Goal: Task Accomplishment & Management: Manage account settings

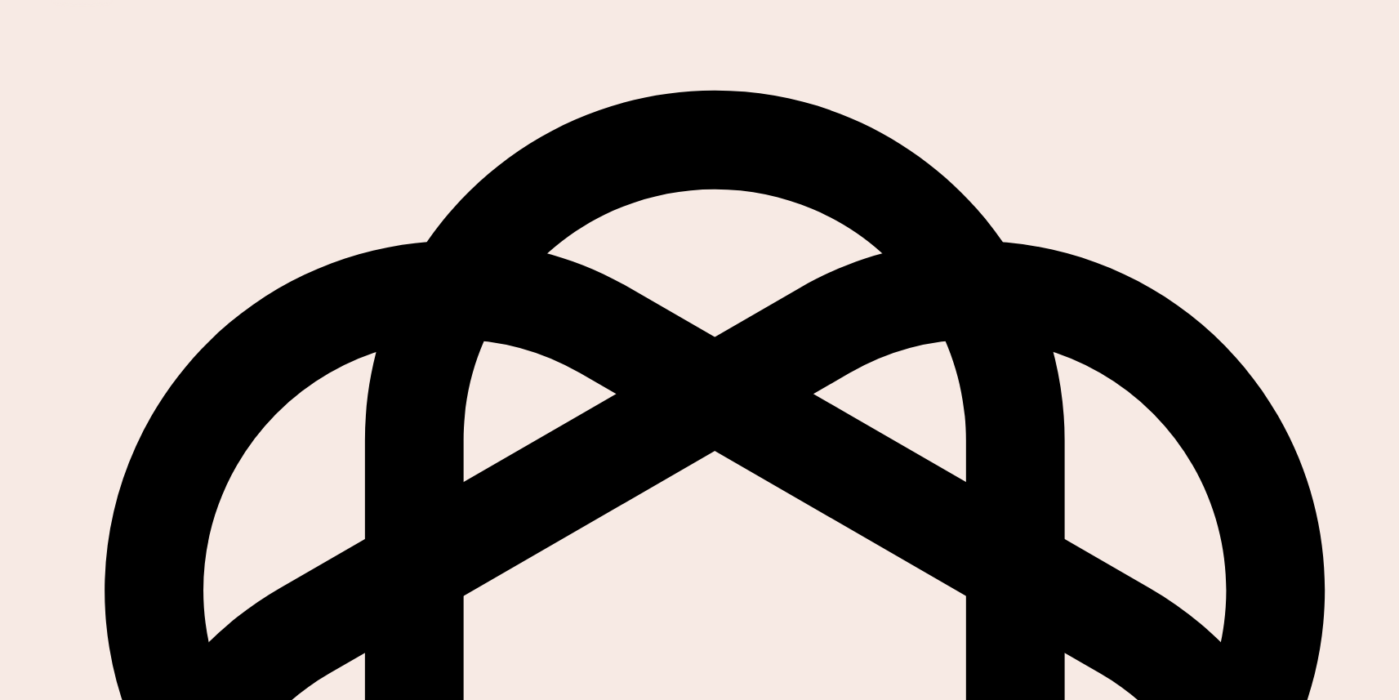
scroll to position [64, 0]
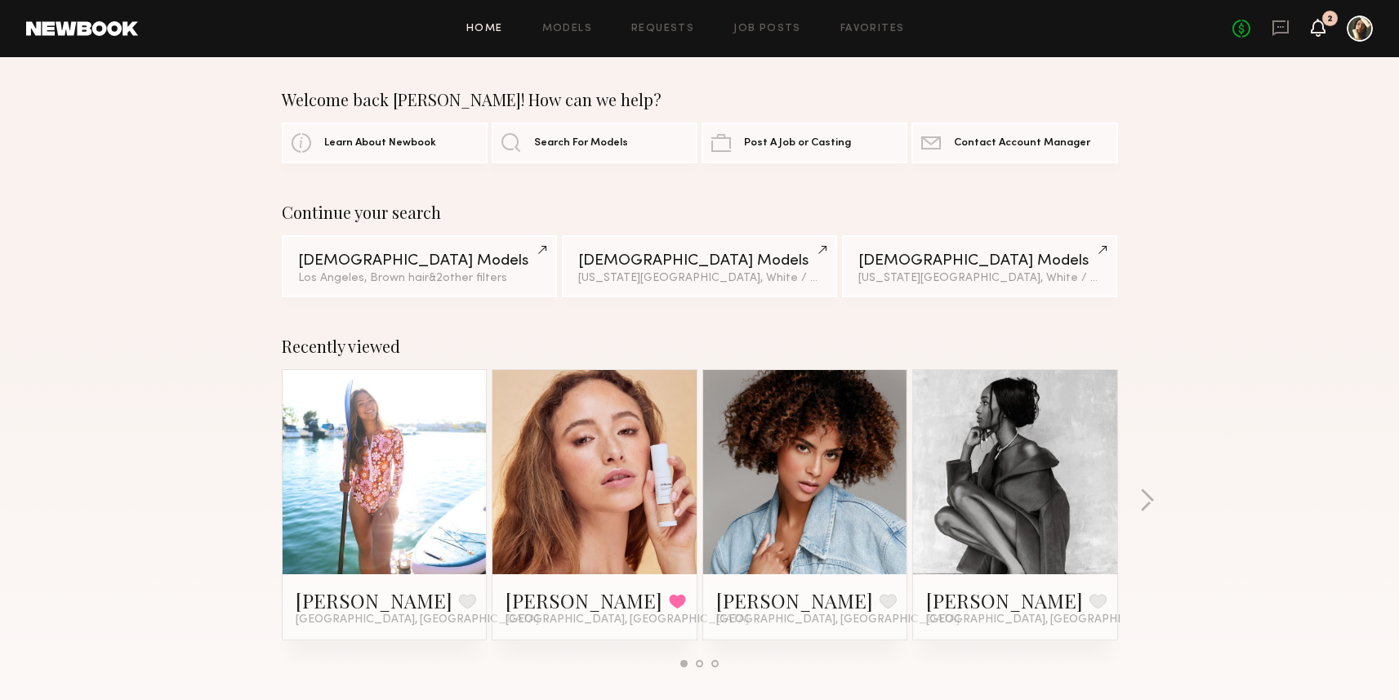
click at [1317, 30] on icon at bounding box center [1318, 26] width 13 height 11
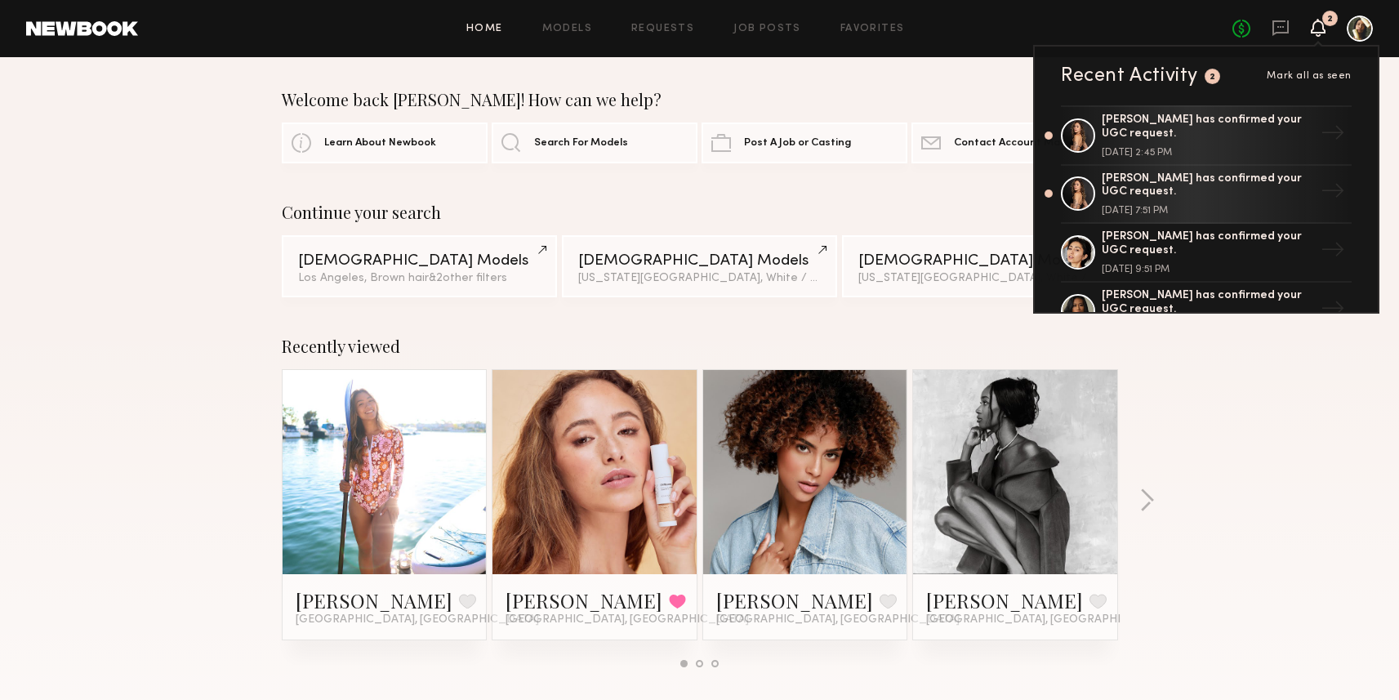
click at [671, 38] on div "Home Models Requests Job Posts Favorites Sign Out No fees up to $5,000 2 Recent…" at bounding box center [755, 29] width 1235 height 26
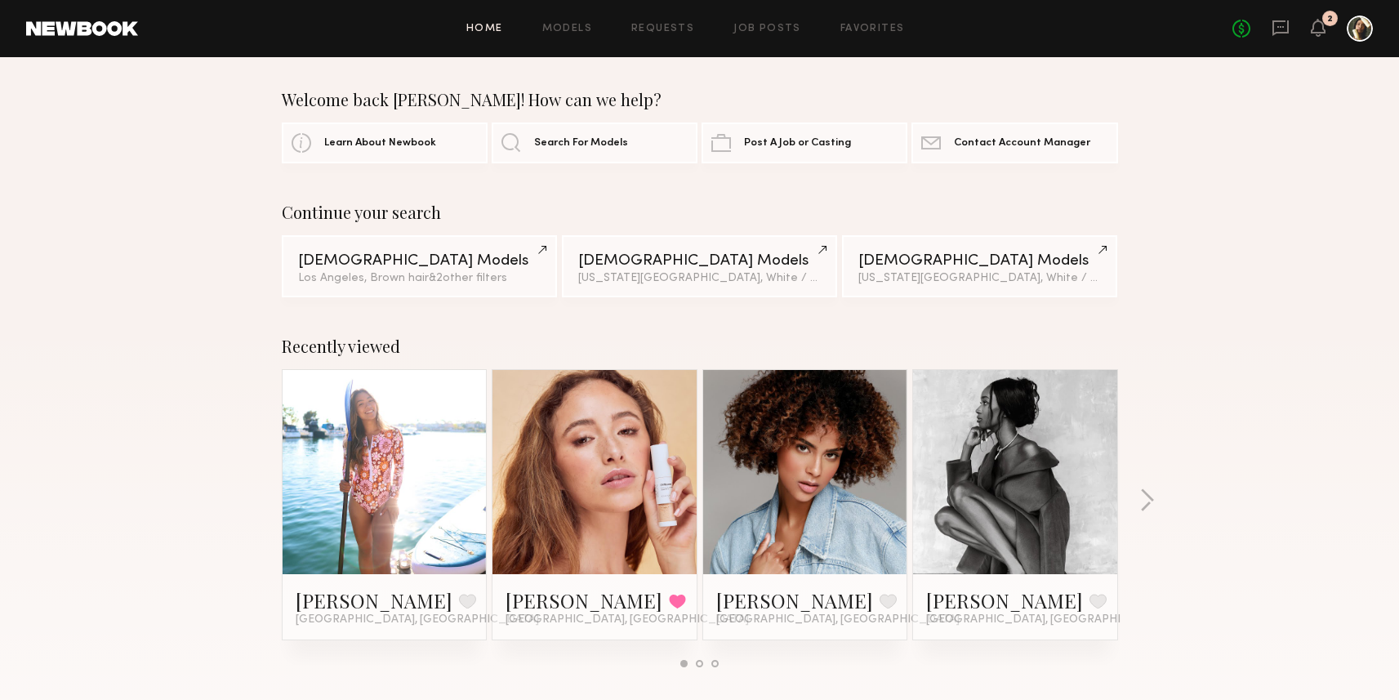
click at [671, 35] on div "Home Models Requests Job Posts Favorites Sign Out No fees up to $5,000 2" at bounding box center [755, 29] width 1235 height 26
click at [671, 24] on link "Requests" at bounding box center [662, 29] width 63 height 11
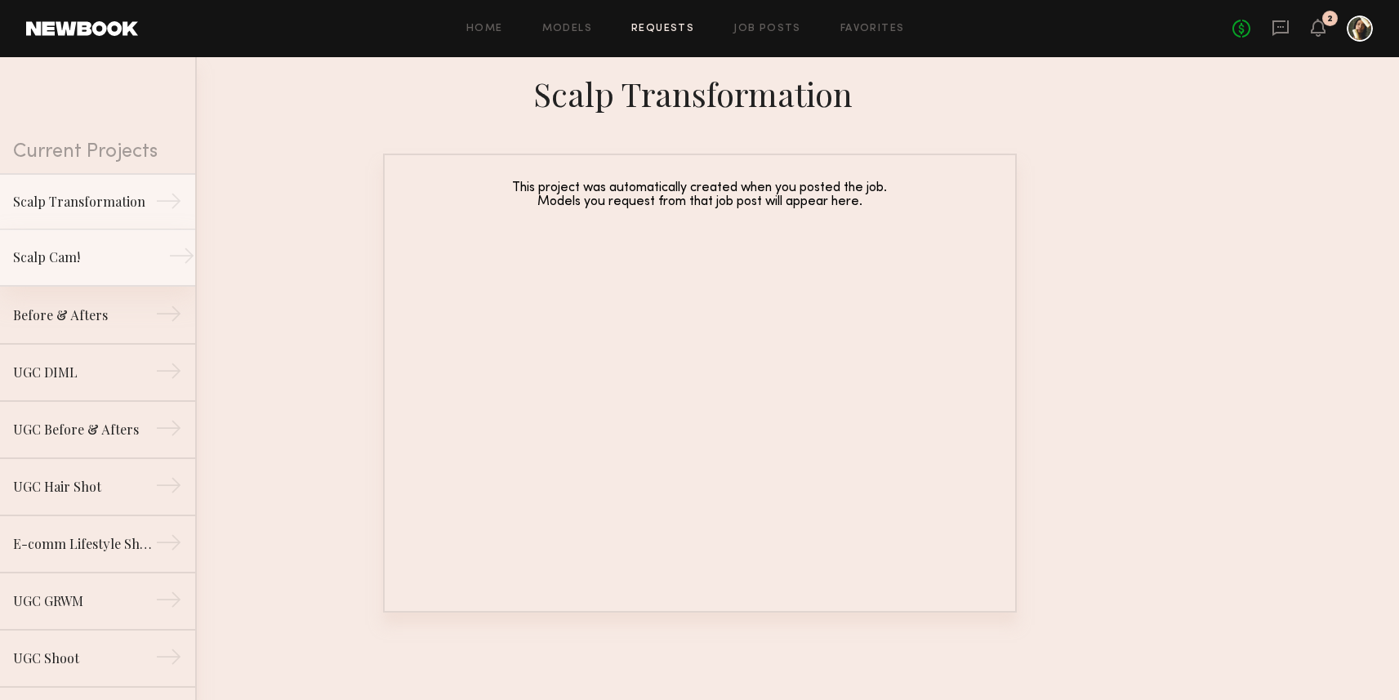
click at [139, 261] on div "Scalp Cam!" at bounding box center [84, 257] width 142 height 20
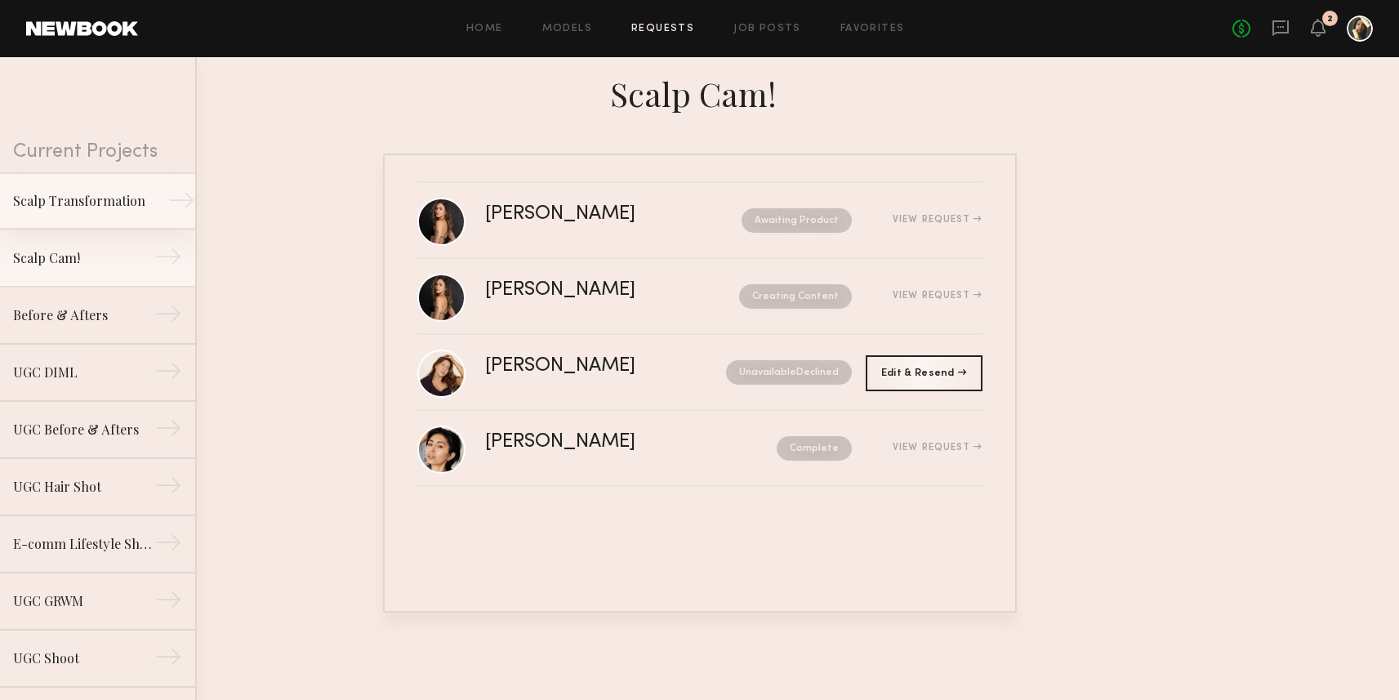
click at [110, 219] on link "Scalp Transformation →" at bounding box center [97, 200] width 195 height 57
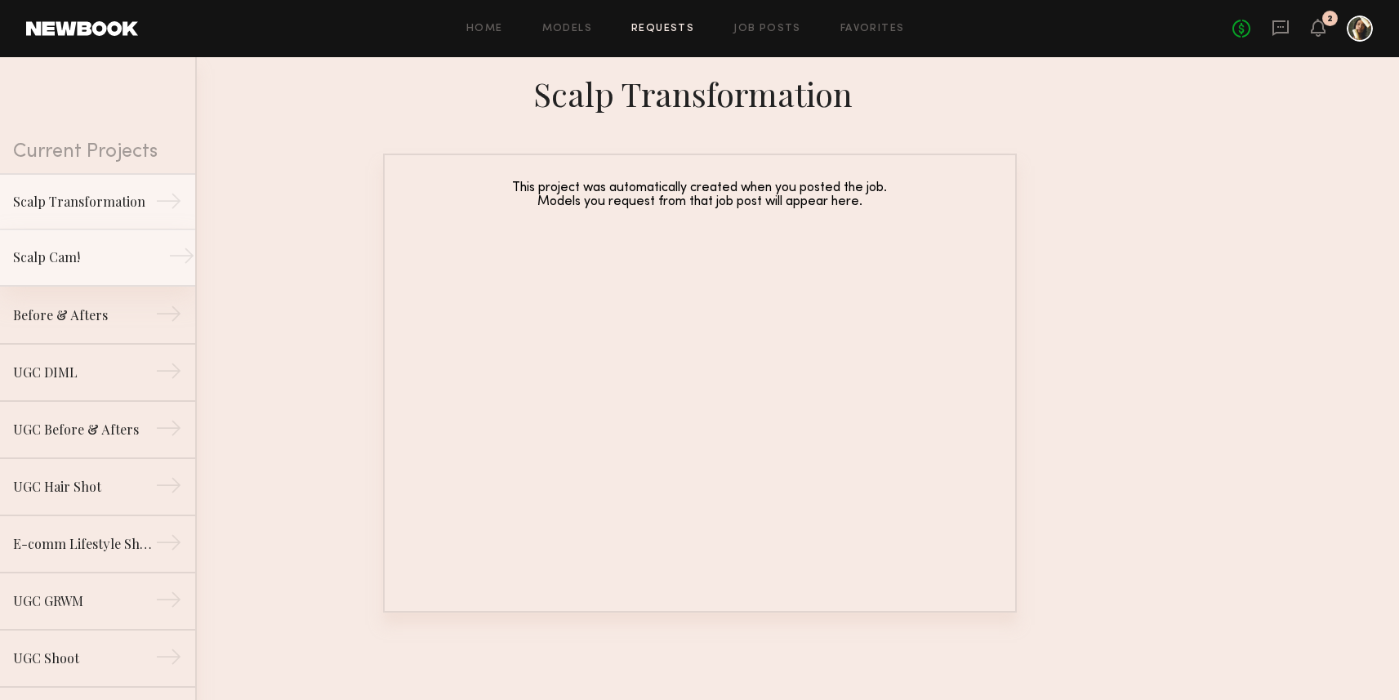
click at [78, 281] on link "Scalp Cam! →" at bounding box center [97, 257] width 195 height 57
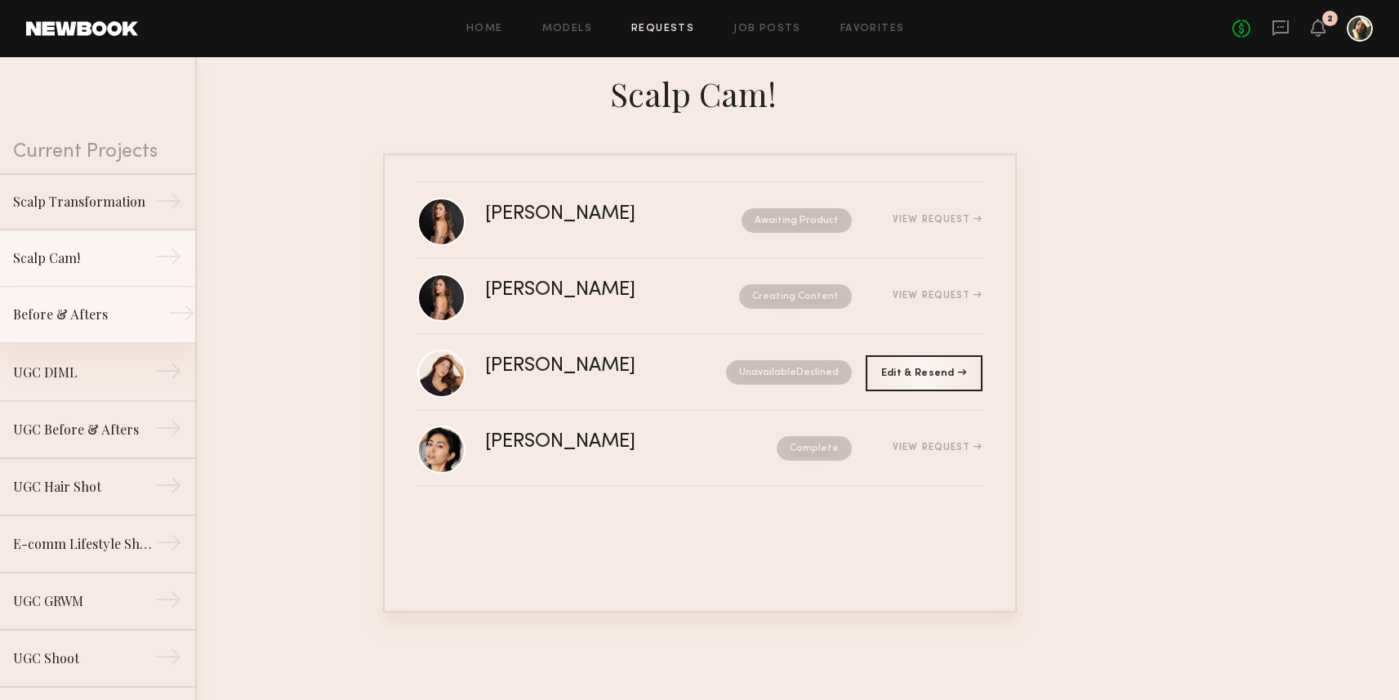
click at [80, 324] on div "Before & Afters" at bounding box center [84, 315] width 142 height 20
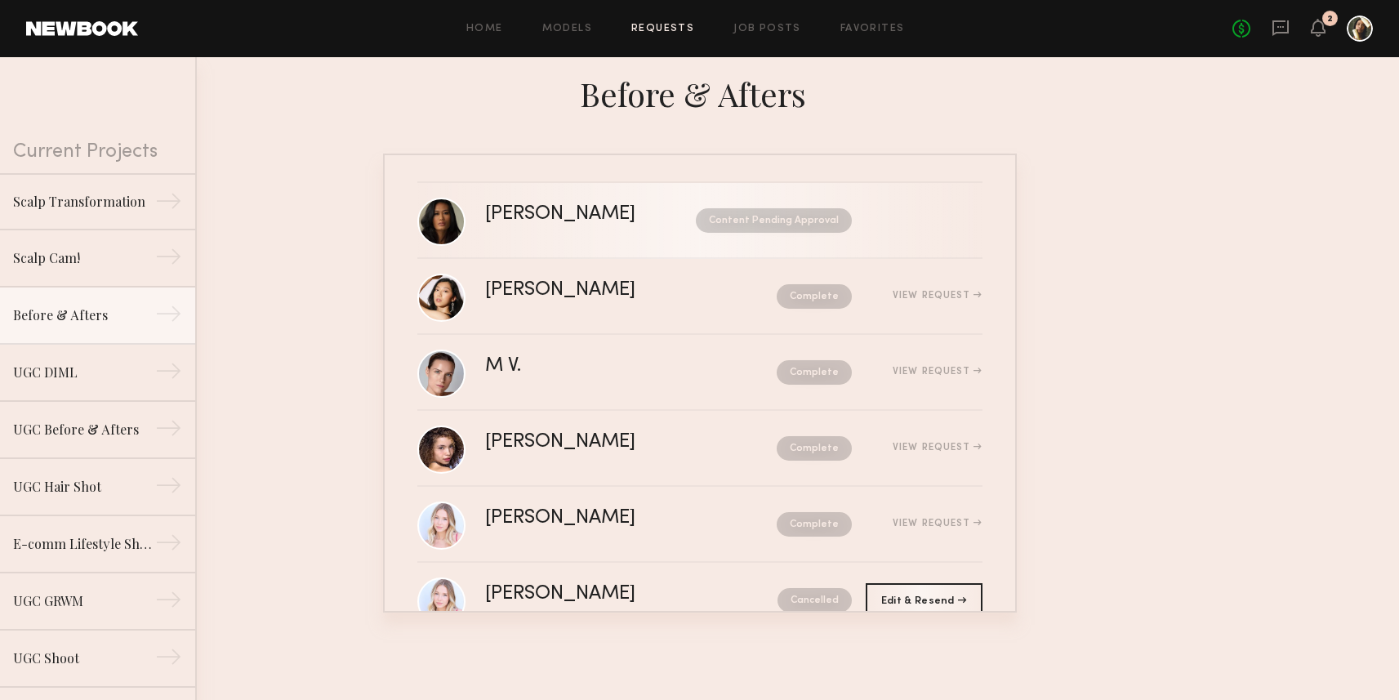
click at [673, 215] on div "Content Pending Approval" at bounding box center [759, 220] width 186 height 25
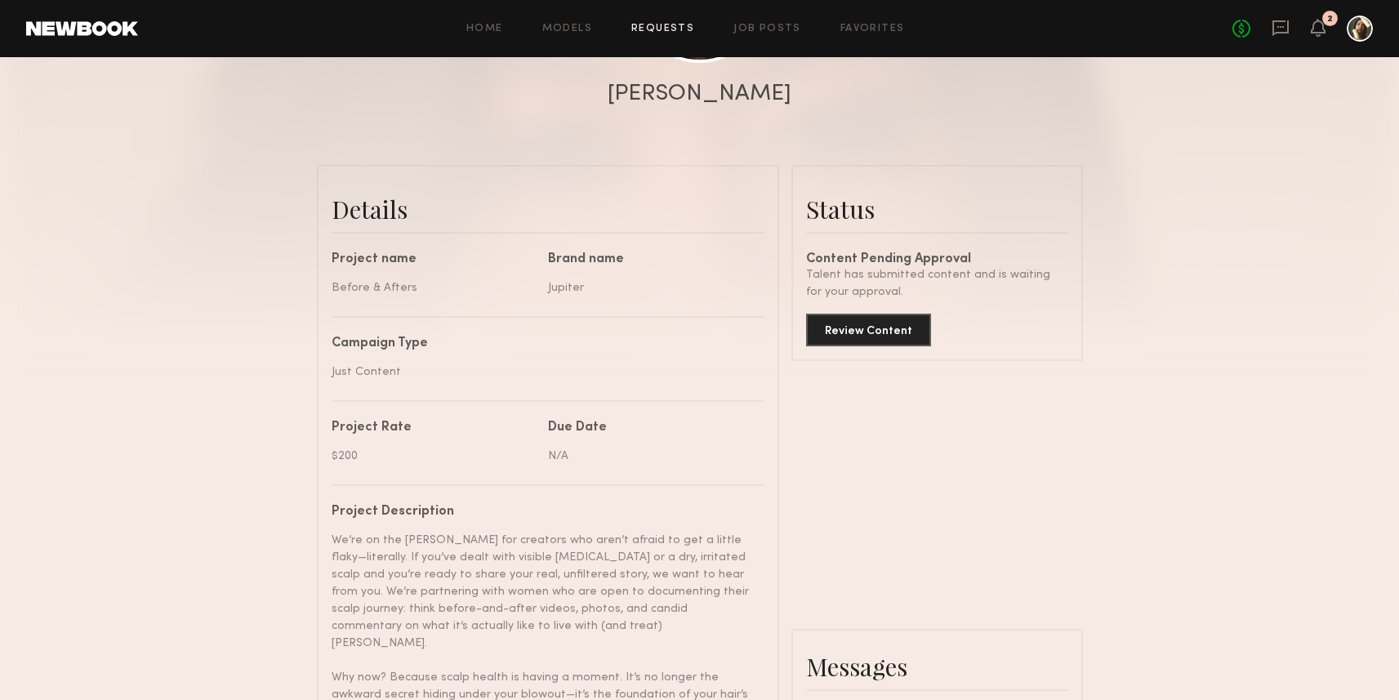
scroll to position [293, 0]
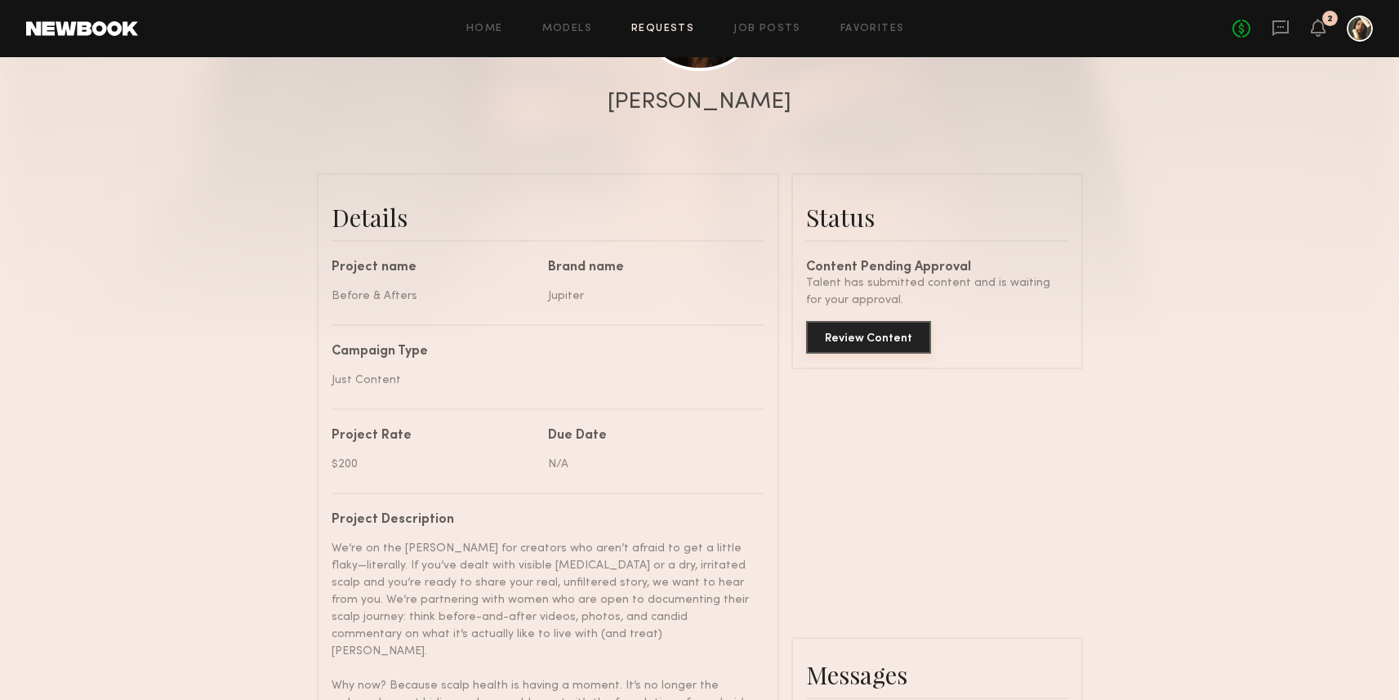
click at [912, 354] on button "Review Content" at bounding box center [868, 337] width 125 height 33
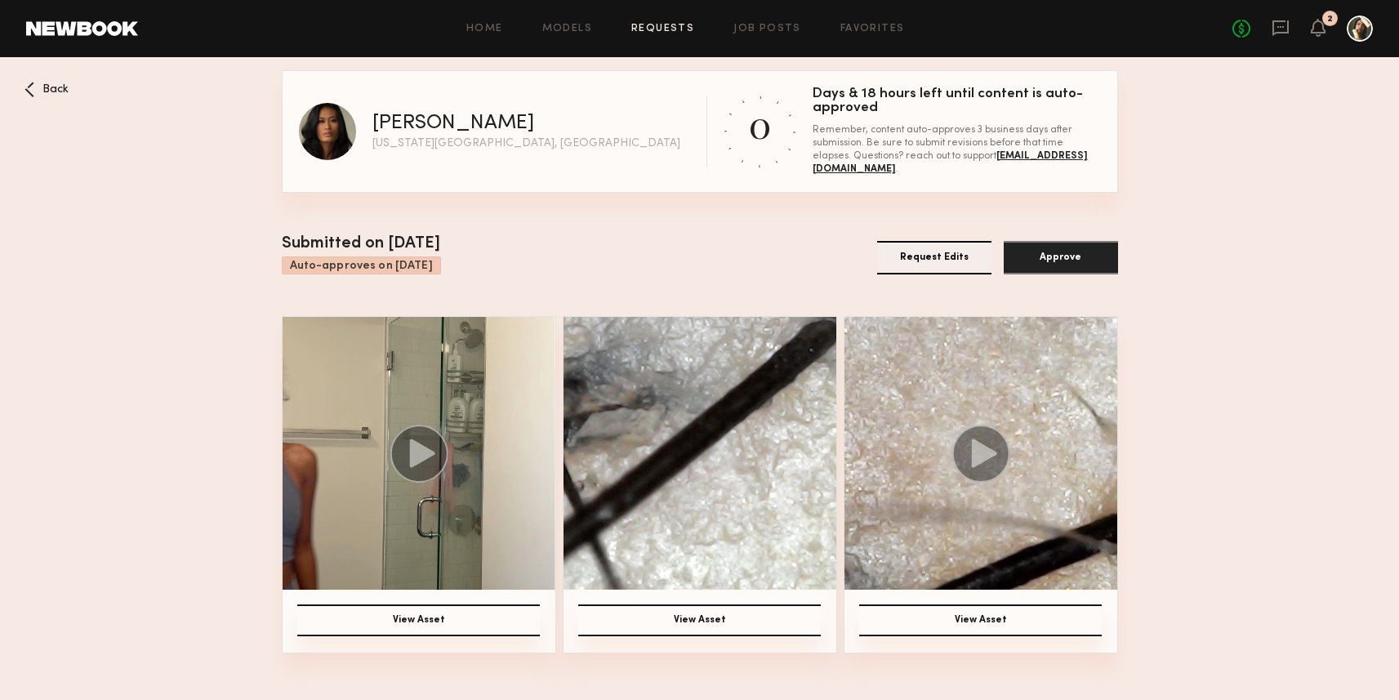
click at [409, 460] on circle at bounding box center [419, 454] width 58 height 58
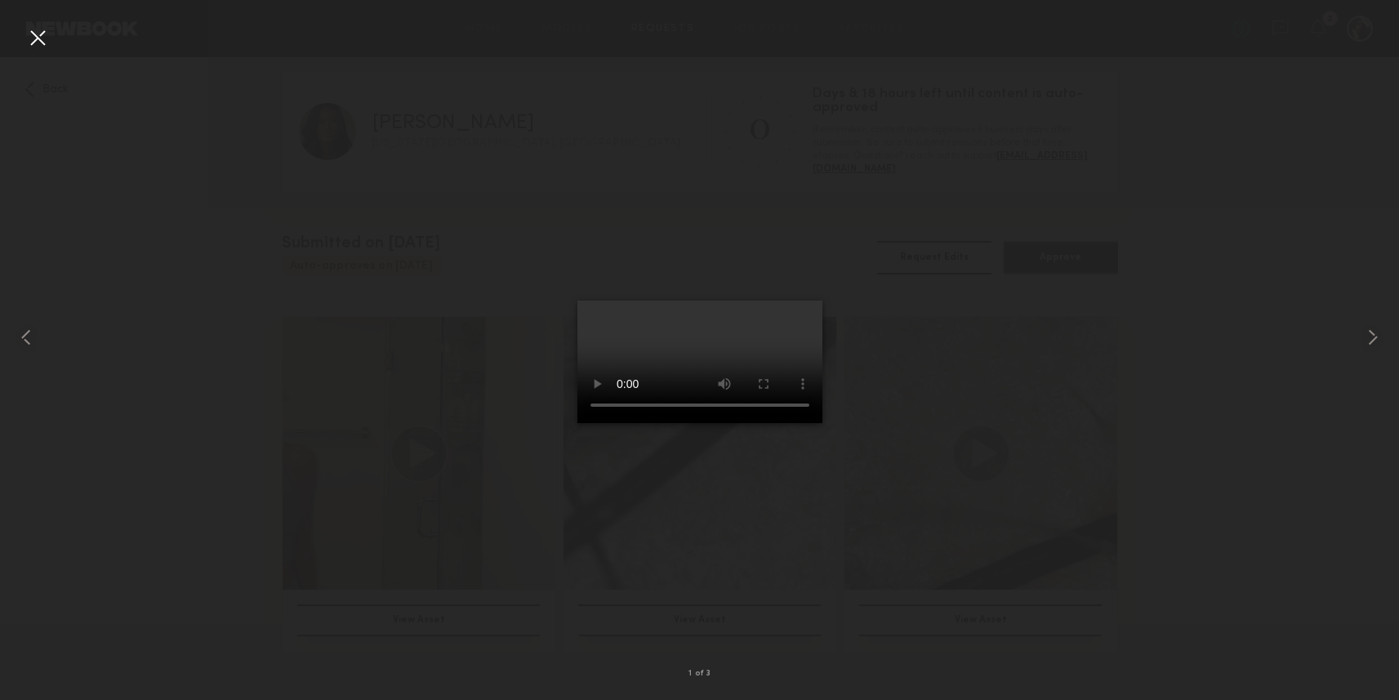
click at [47, 35] on div at bounding box center [38, 38] width 26 height 26
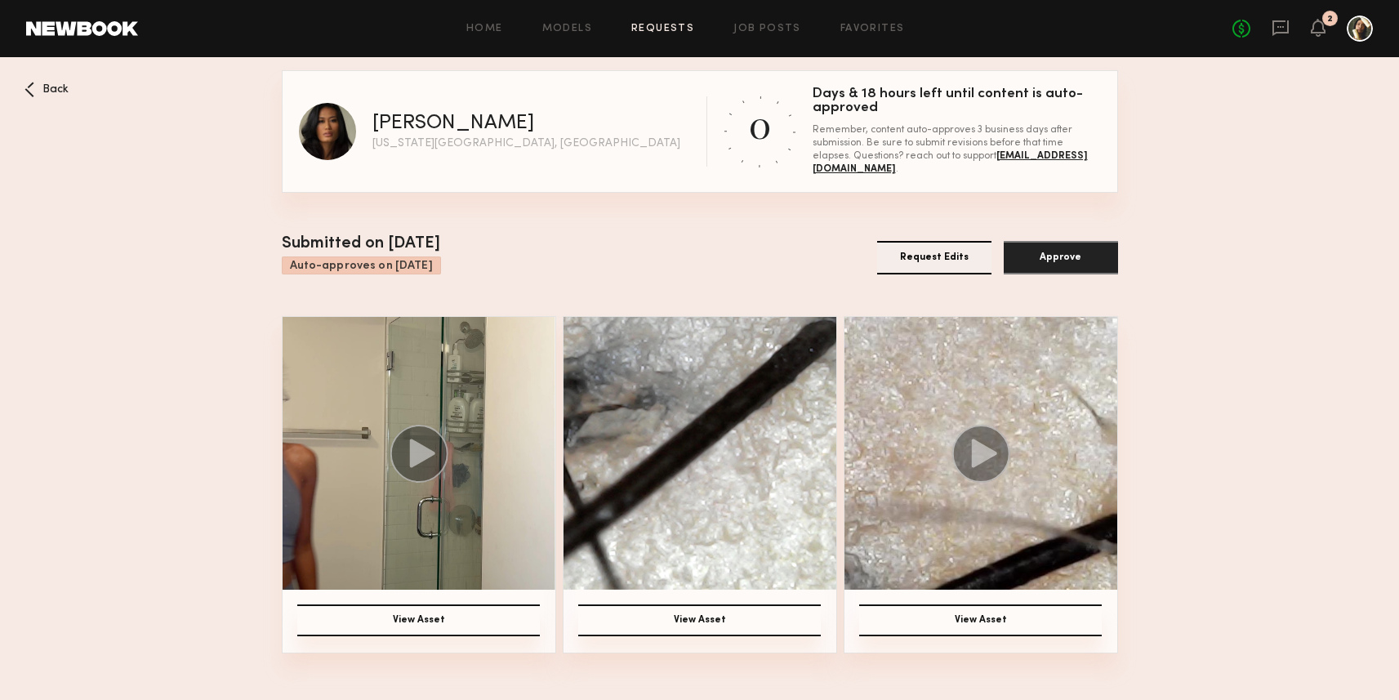
click at [764, 22] on div "Home Models Requests Job Posts Favorites Sign Out No fees up to $5,000 2" at bounding box center [755, 29] width 1235 height 26
click at [762, 26] on link "Job Posts" at bounding box center [767, 29] width 68 height 11
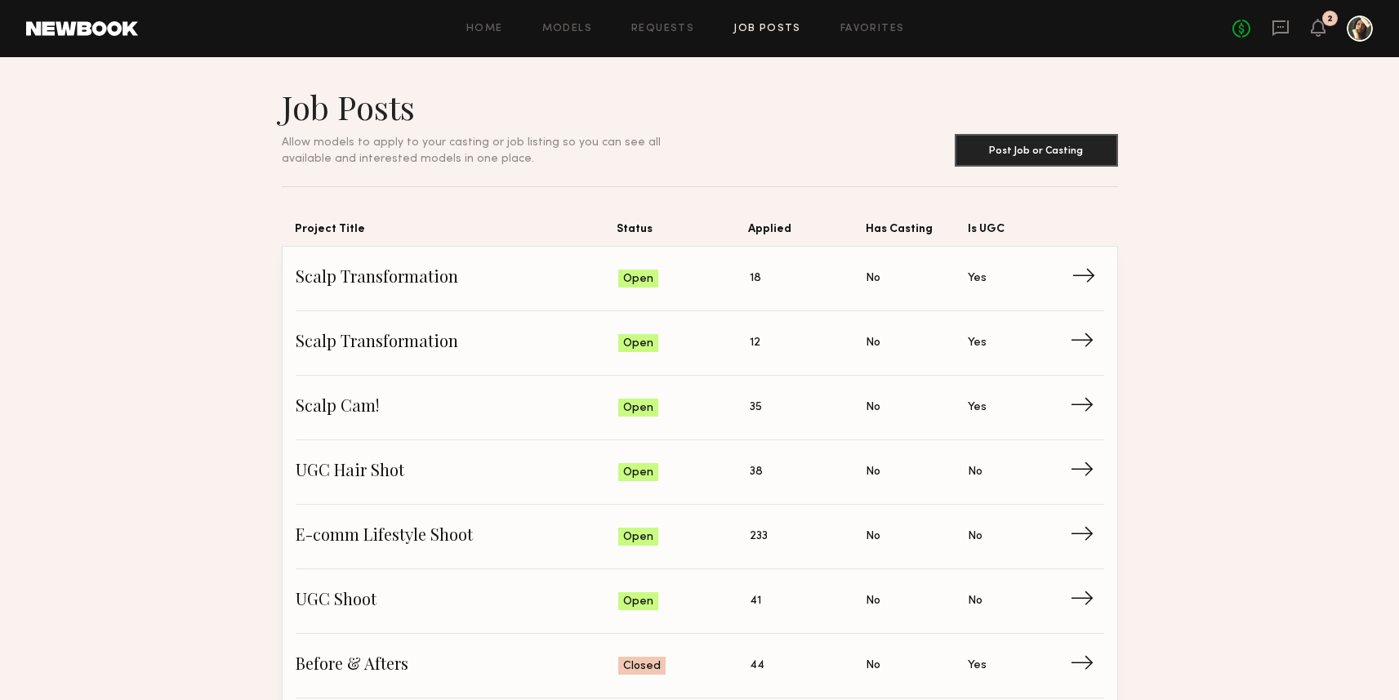
click at [540, 279] on span "Scalp Transformation" at bounding box center [457, 278] width 323 height 25
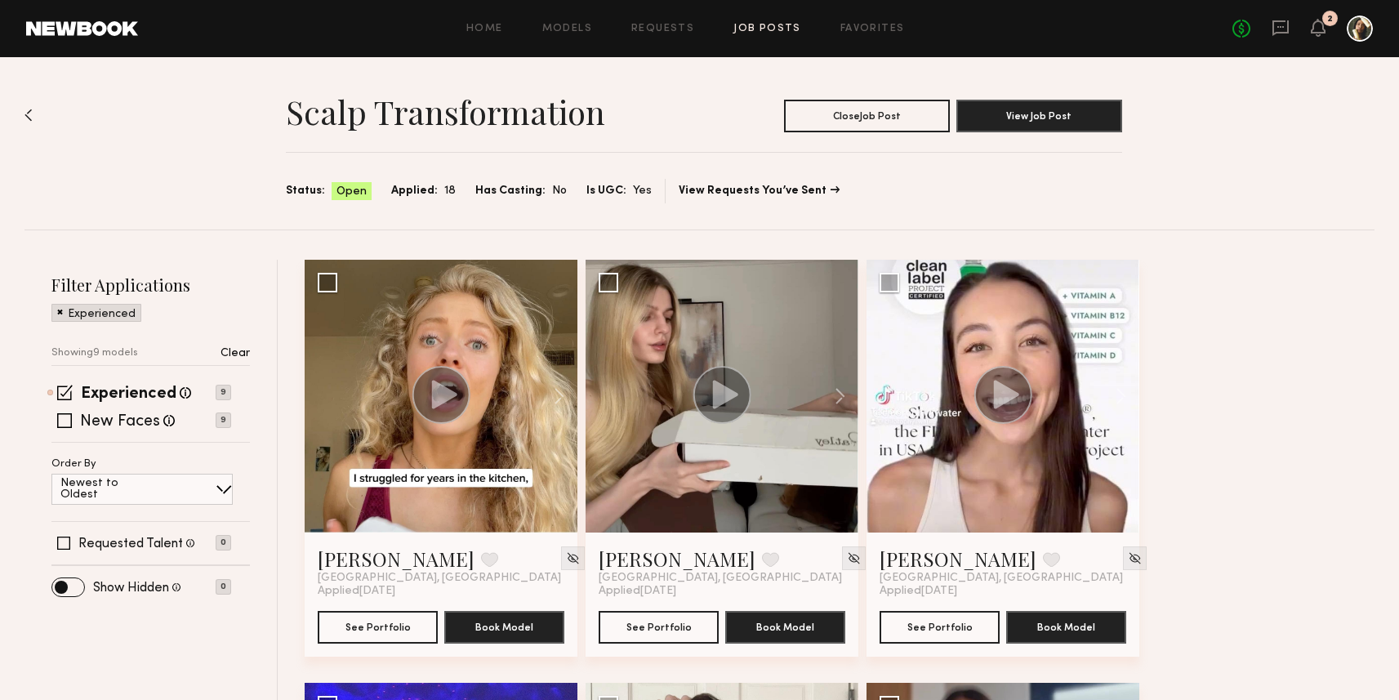
click at [644, 17] on div "Home Models Requests Job Posts Favorites Sign Out No fees up to $5,000 2" at bounding box center [755, 29] width 1235 height 26
click at [645, 24] on link "Requests" at bounding box center [662, 29] width 63 height 11
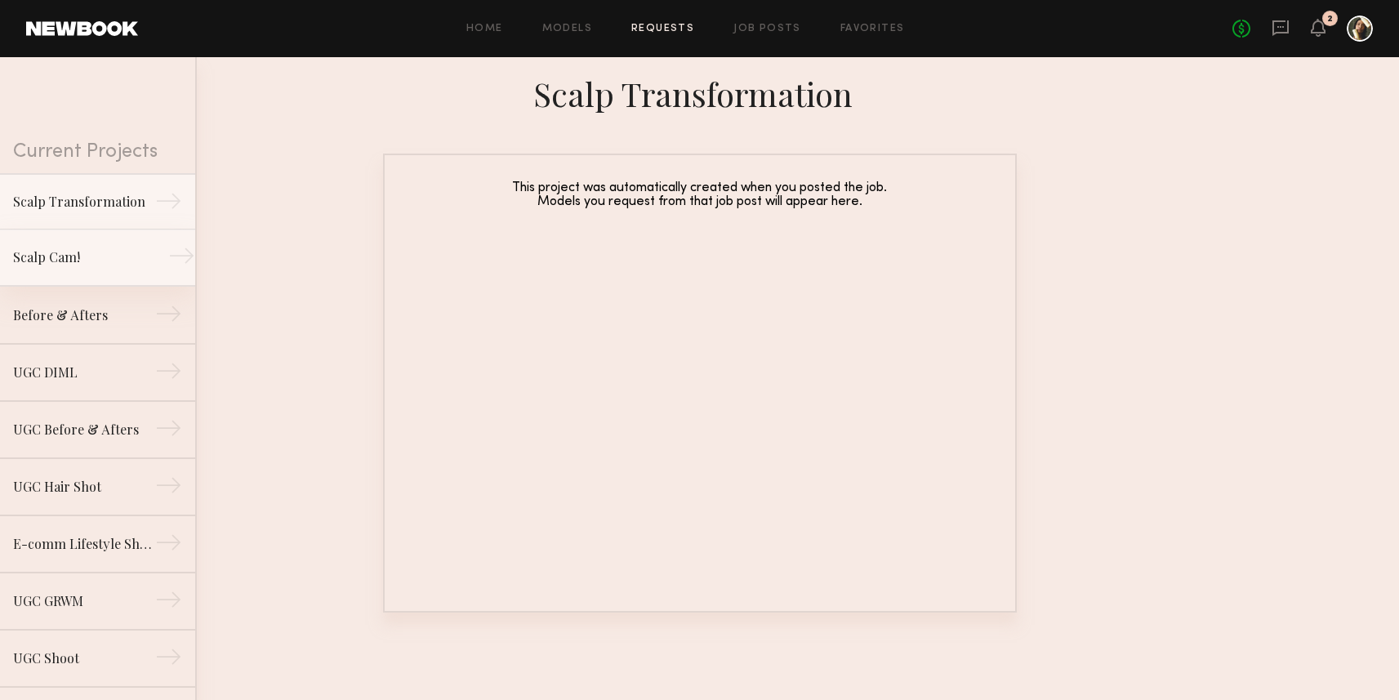
click at [88, 267] on div "Scalp Cam!" at bounding box center [84, 257] width 142 height 20
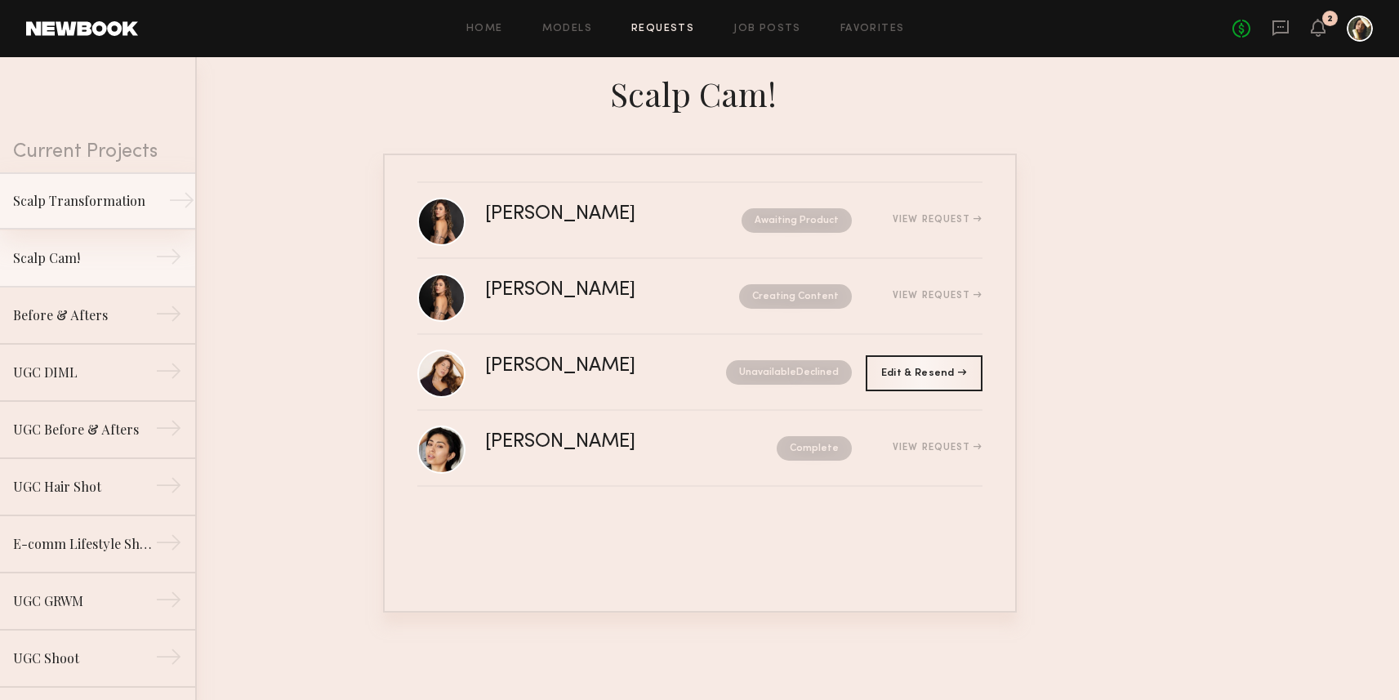
click at [94, 217] on link "Scalp Transformation →" at bounding box center [97, 200] width 195 height 57
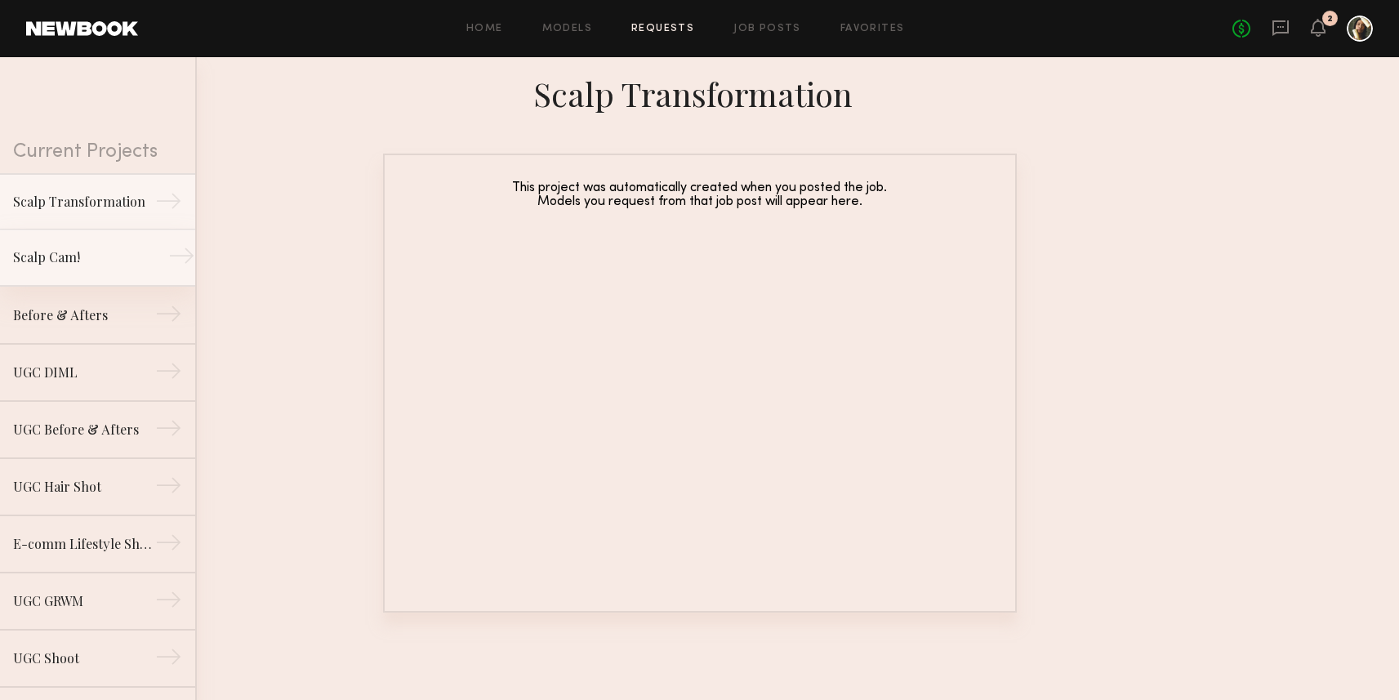
click at [85, 254] on link "Scalp Cam! →" at bounding box center [97, 257] width 195 height 57
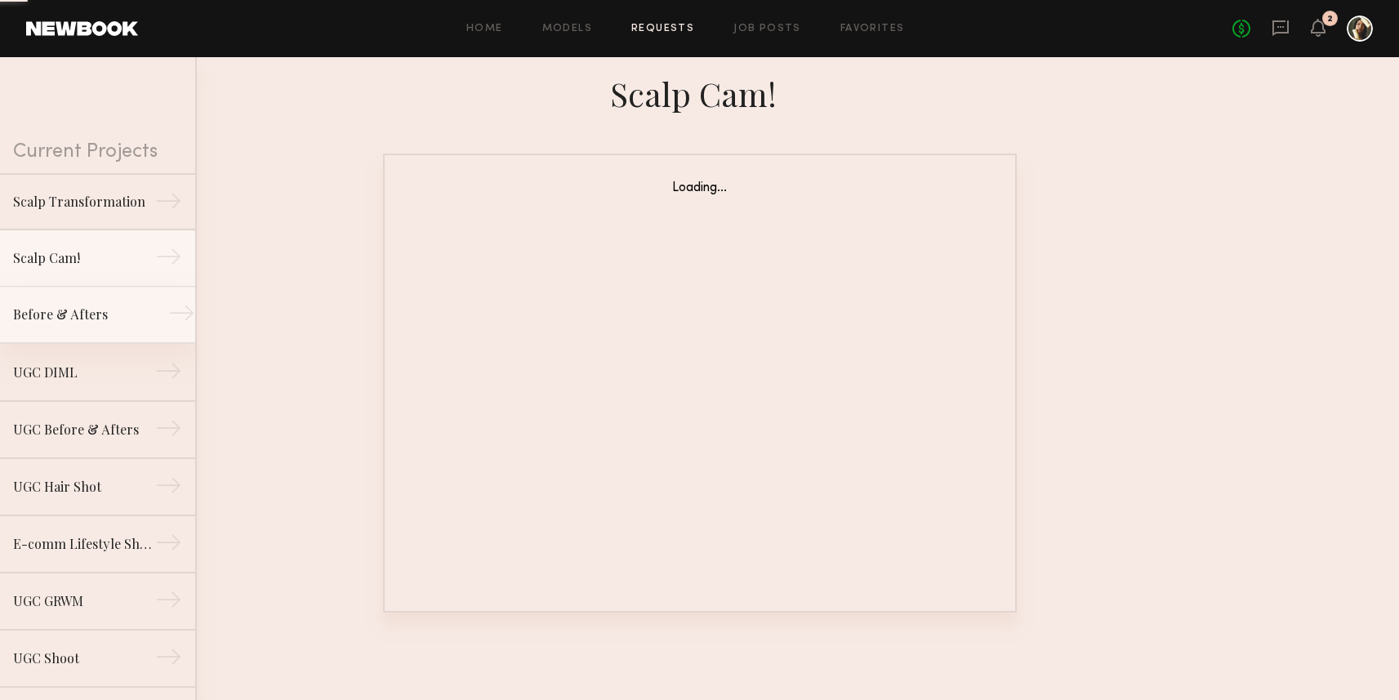
click at [90, 324] on div "Before & Afters" at bounding box center [84, 315] width 142 height 20
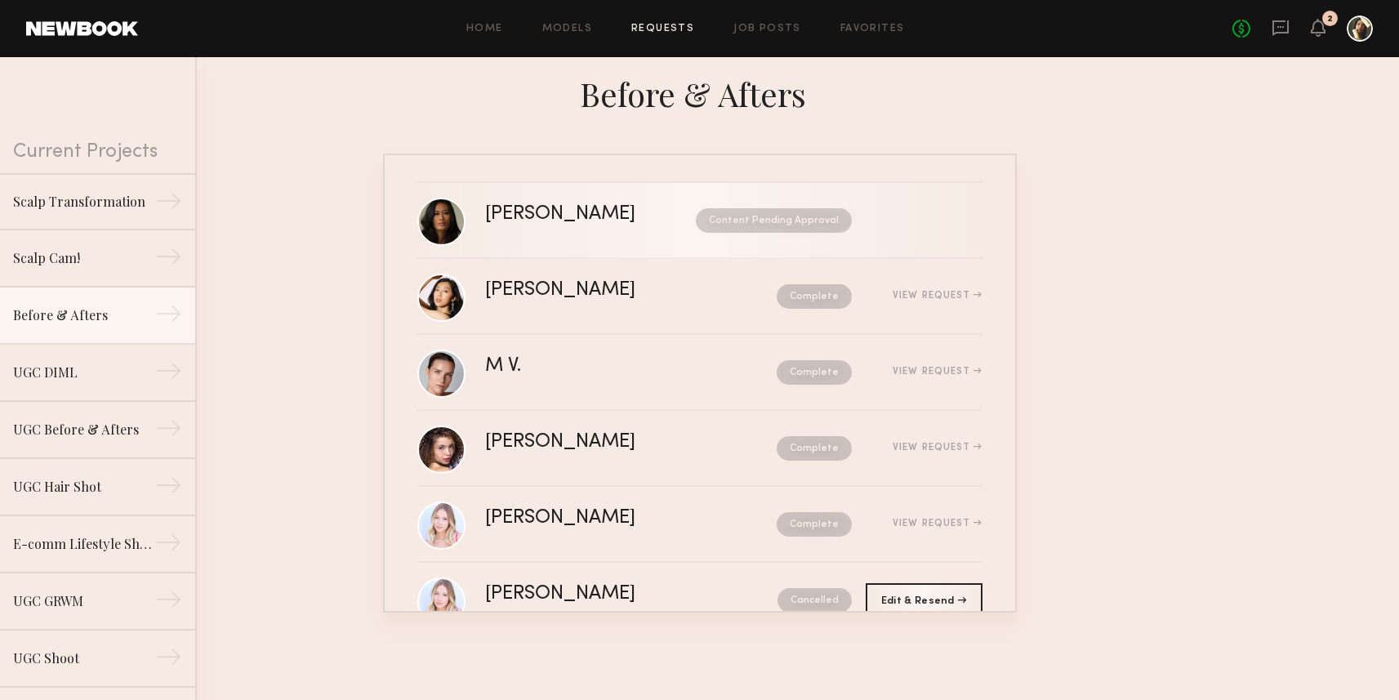
click at [666, 222] on div "Content Pending Approval" at bounding box center [759, 220] width 186 height 25
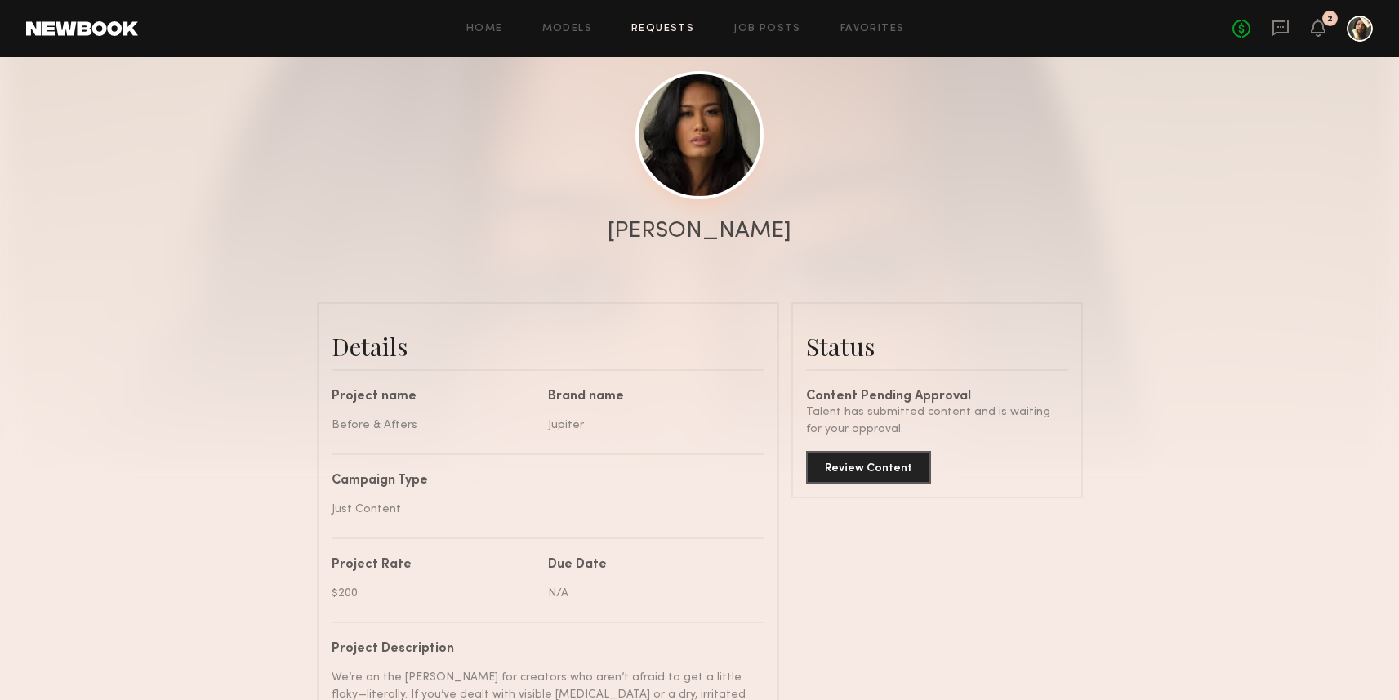
scroll to position [264, 0]
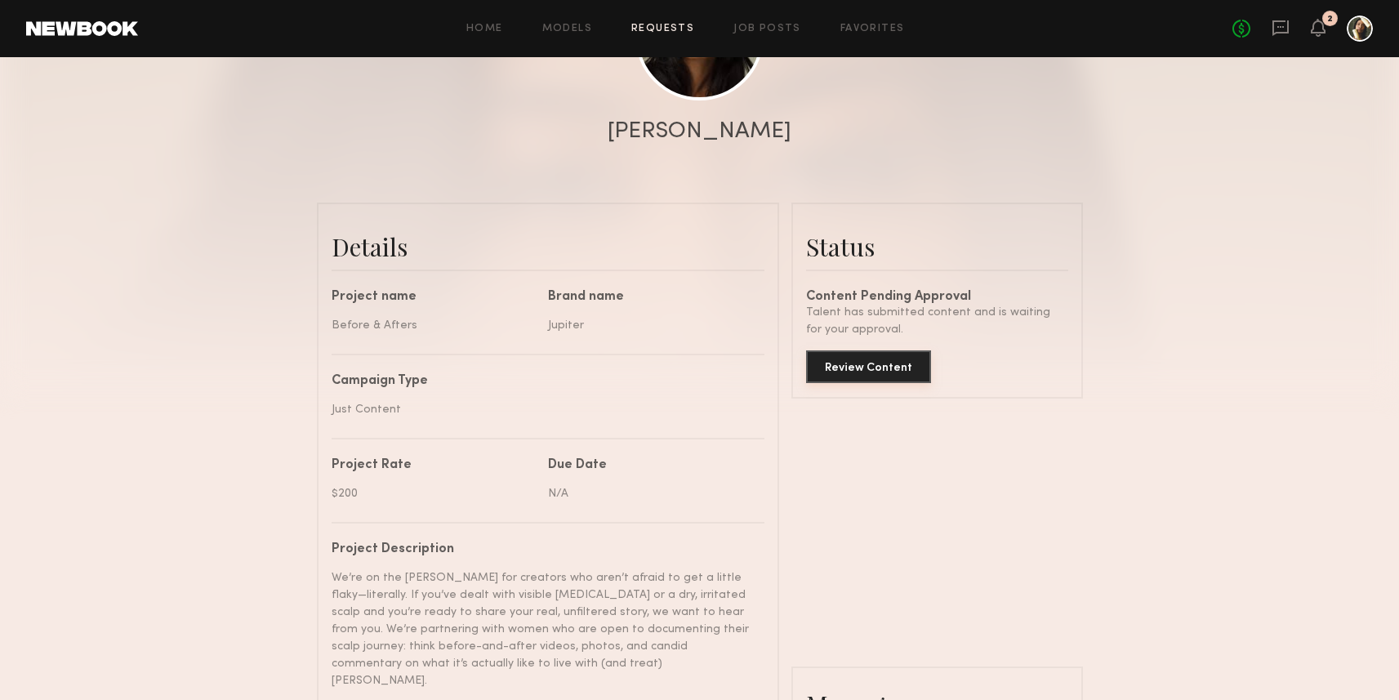
click at [858, 383] on button "Review Content" at bounding box center [868, 366] width 125 height 33
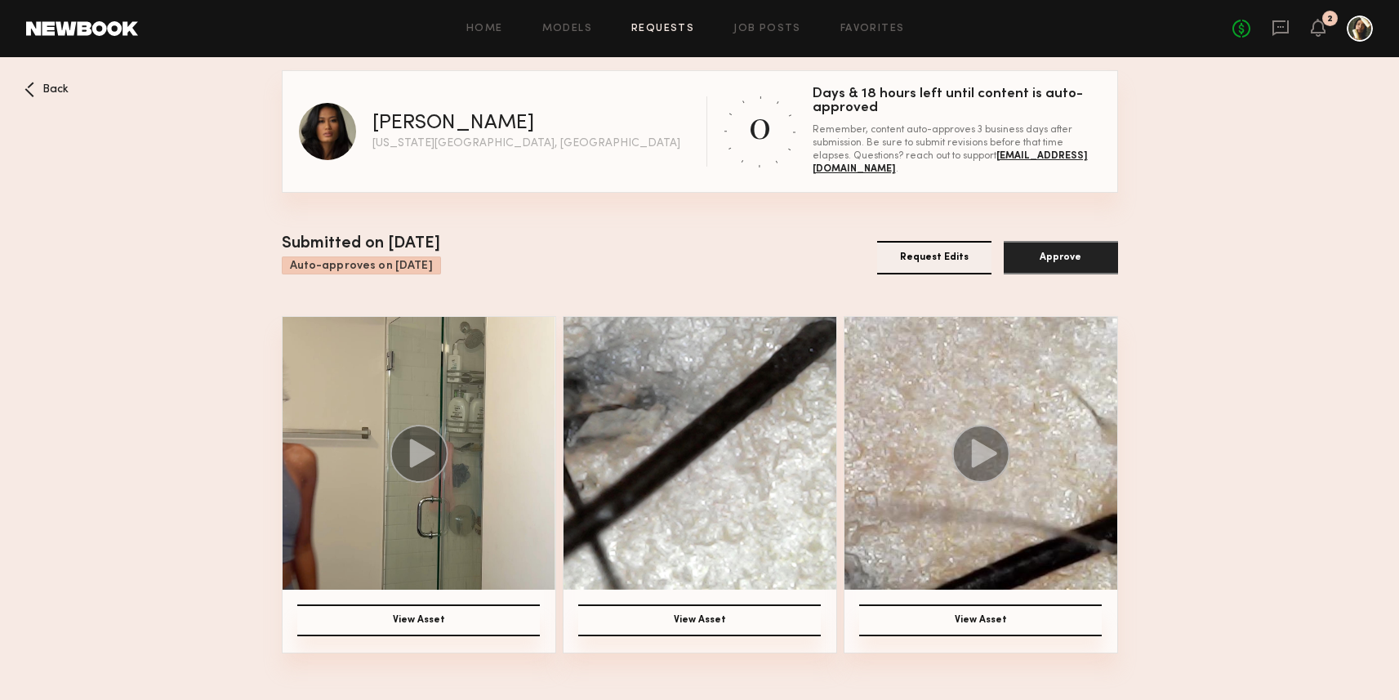
click at [436, 462] on circle at bounding box center [419, 454] width 58 height 58
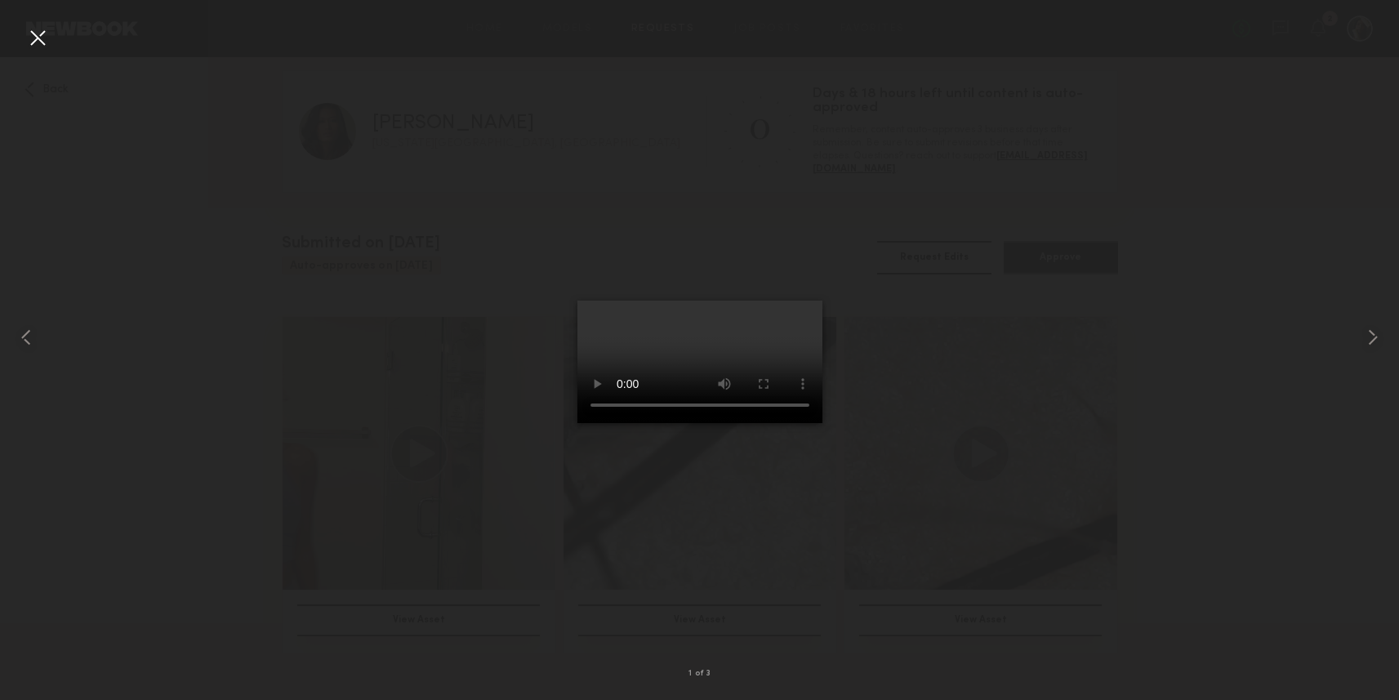
click at [30, 45] on div at bounding box center [38, 38] width 26 height 26
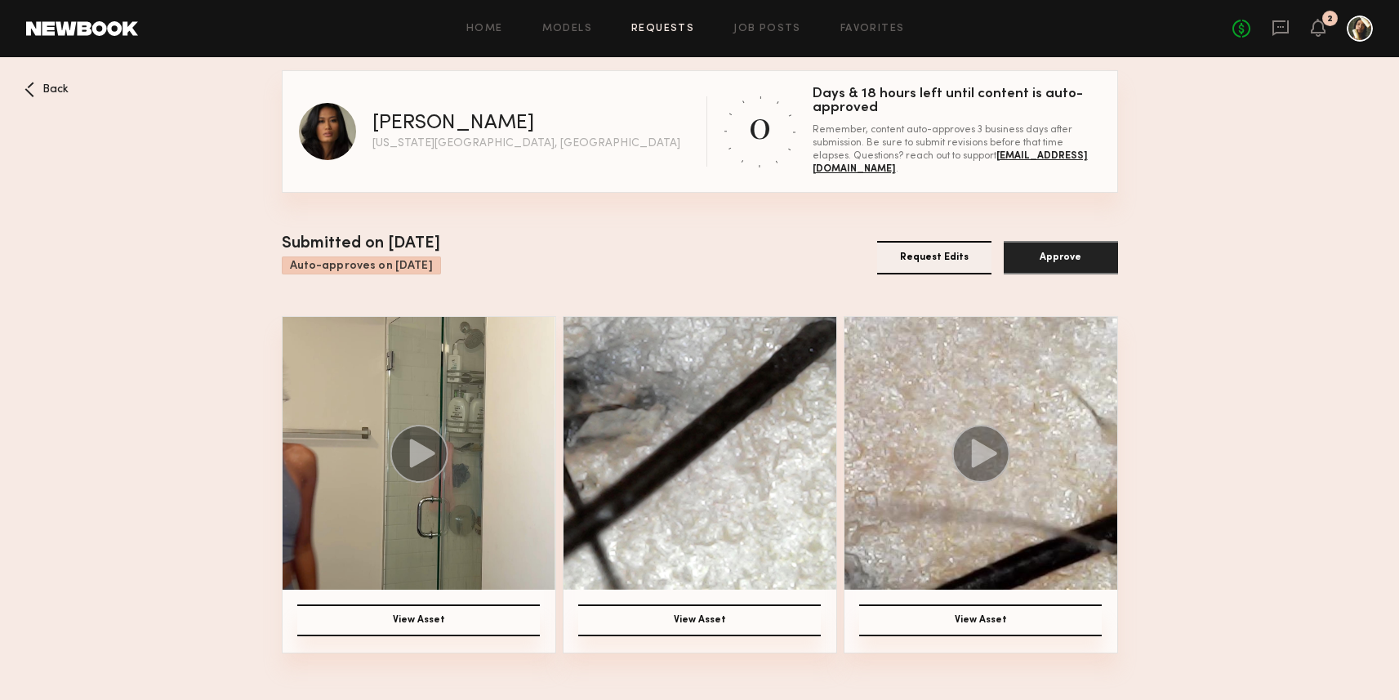
click at [399, 457] on circle at bounding box center [419, 454] width 58 height 58
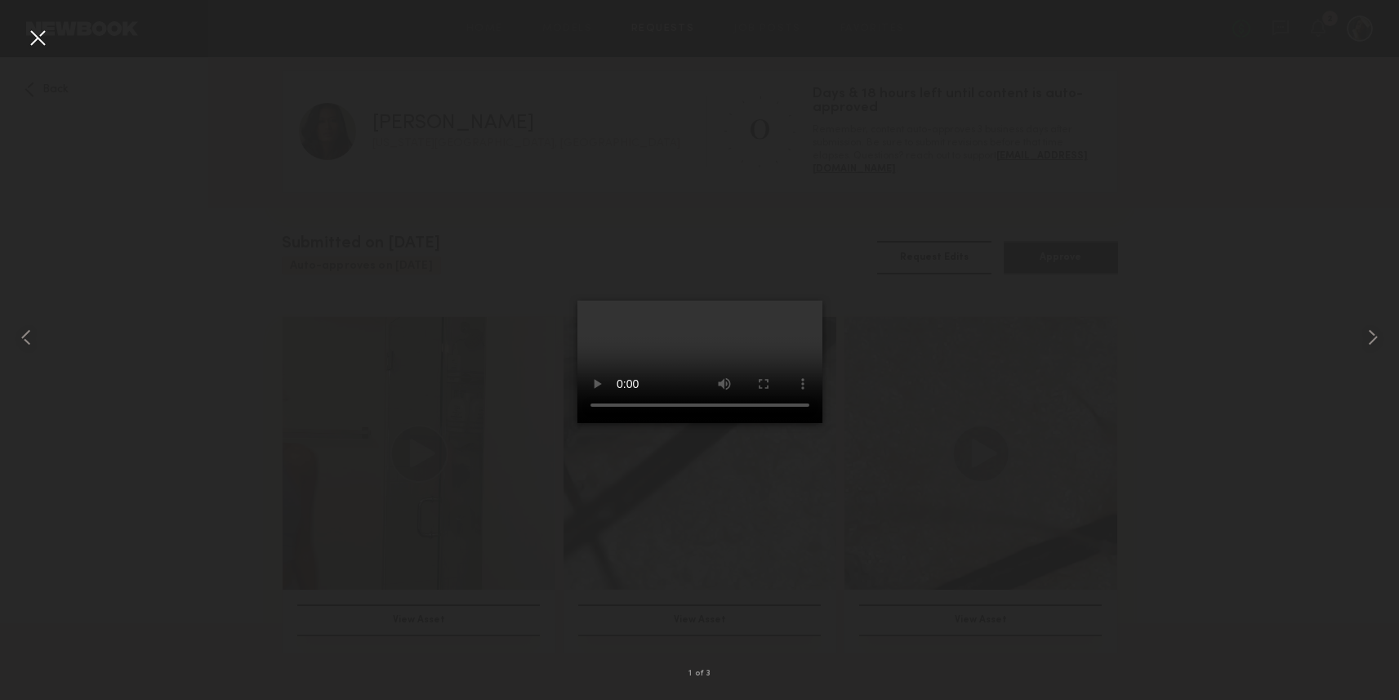
click at [982, 475] on div at bounding box center [699, 337] width 1399 height 622
click at [40, 38] on div at bounding box center [38, 38] width 26 height 26
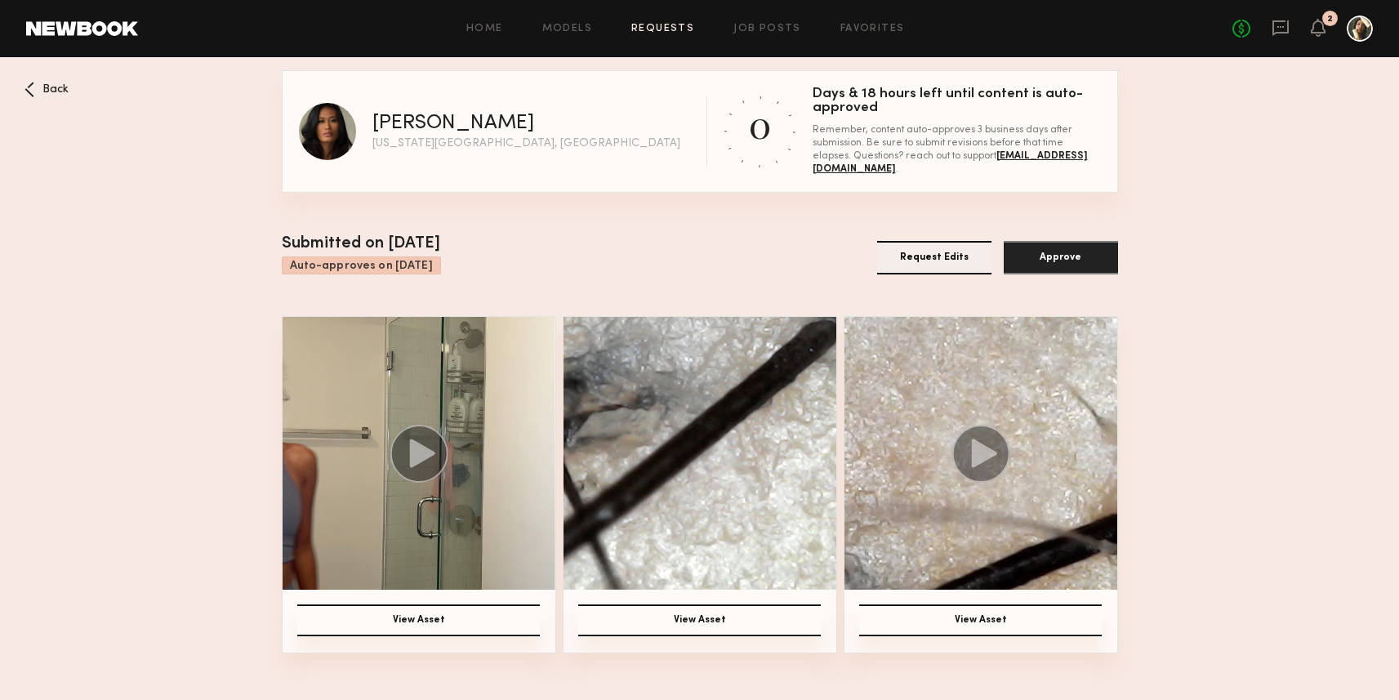
click at [434, 616] on button "View Asset" at bounding box center [418, 620] width 243 height 32
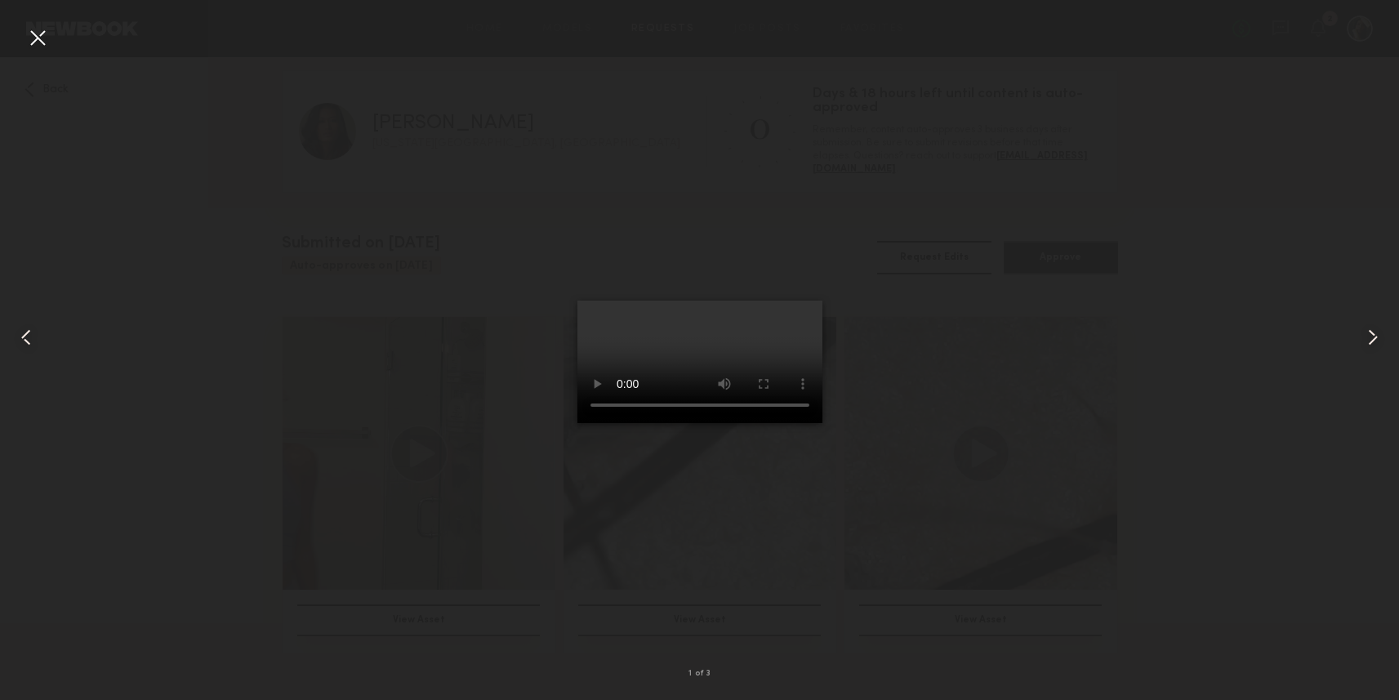
click at [1314, 536] on div at bounding box center [699, 337] width 1399 height 622
click at [38, 41] on div at bounding box center [38, 38] width 26 height 26
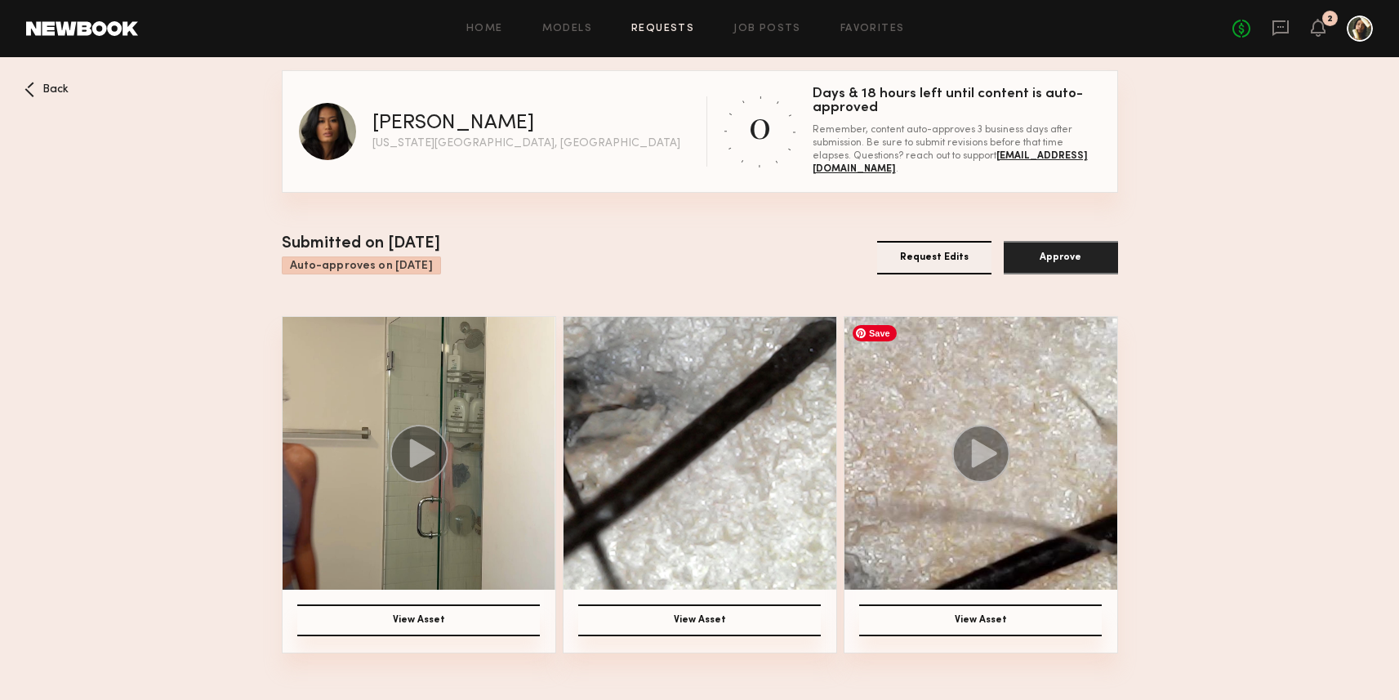
click at [984, 449] on icon at bounding box center [983, 453] width 25 height 29
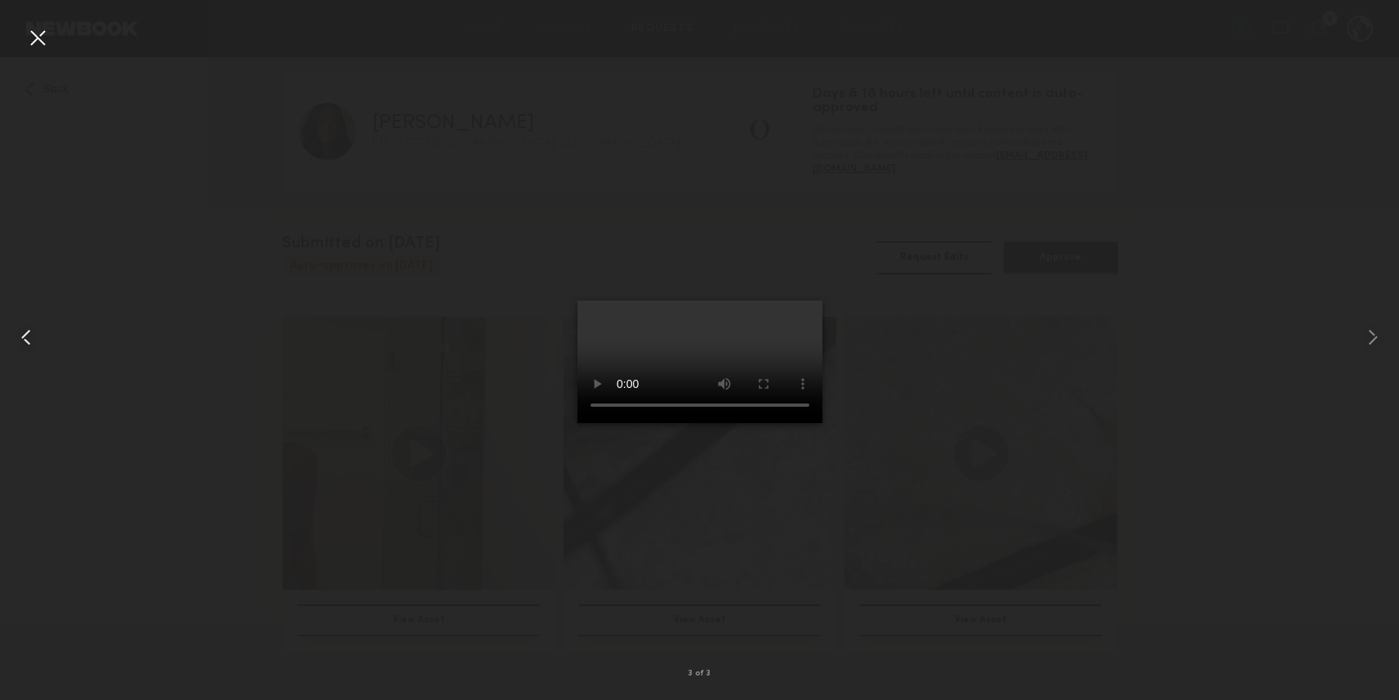
click at [34, 342] on common-icon at bounding box center [26, 337] width 26 height 26
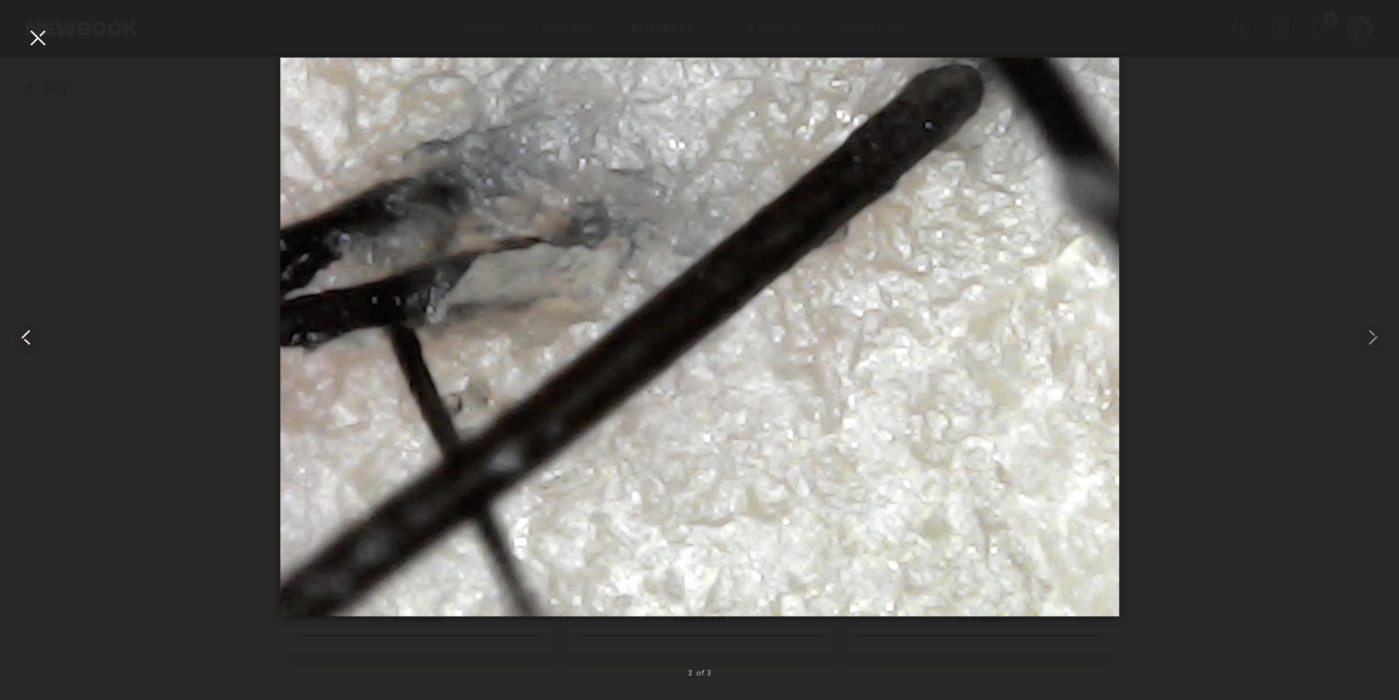
click at [29, 334] on common-icon at bounding box center [26, 337] width 26 height 26
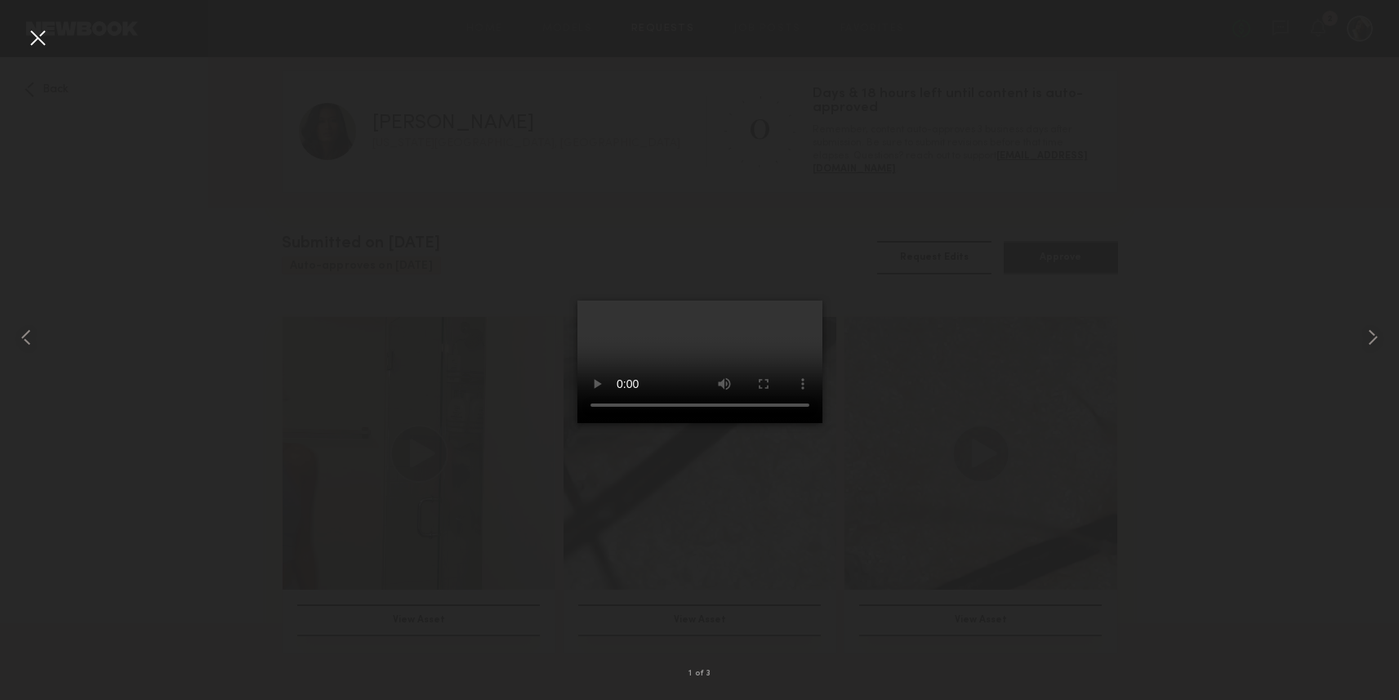
click at [43, 39] on div at bounding box center [38, 38] width 26 height 26
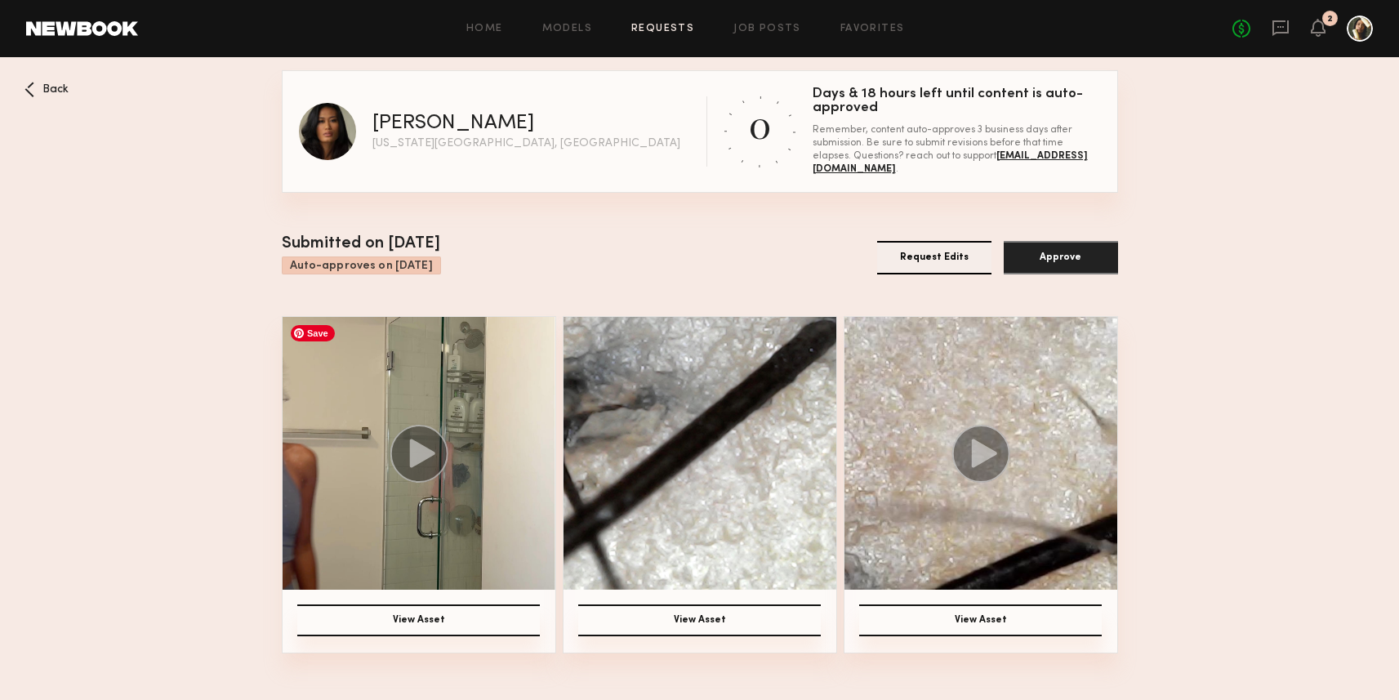
click at [459, 424] on img at bounding box center [419, 453] width 273 height 273
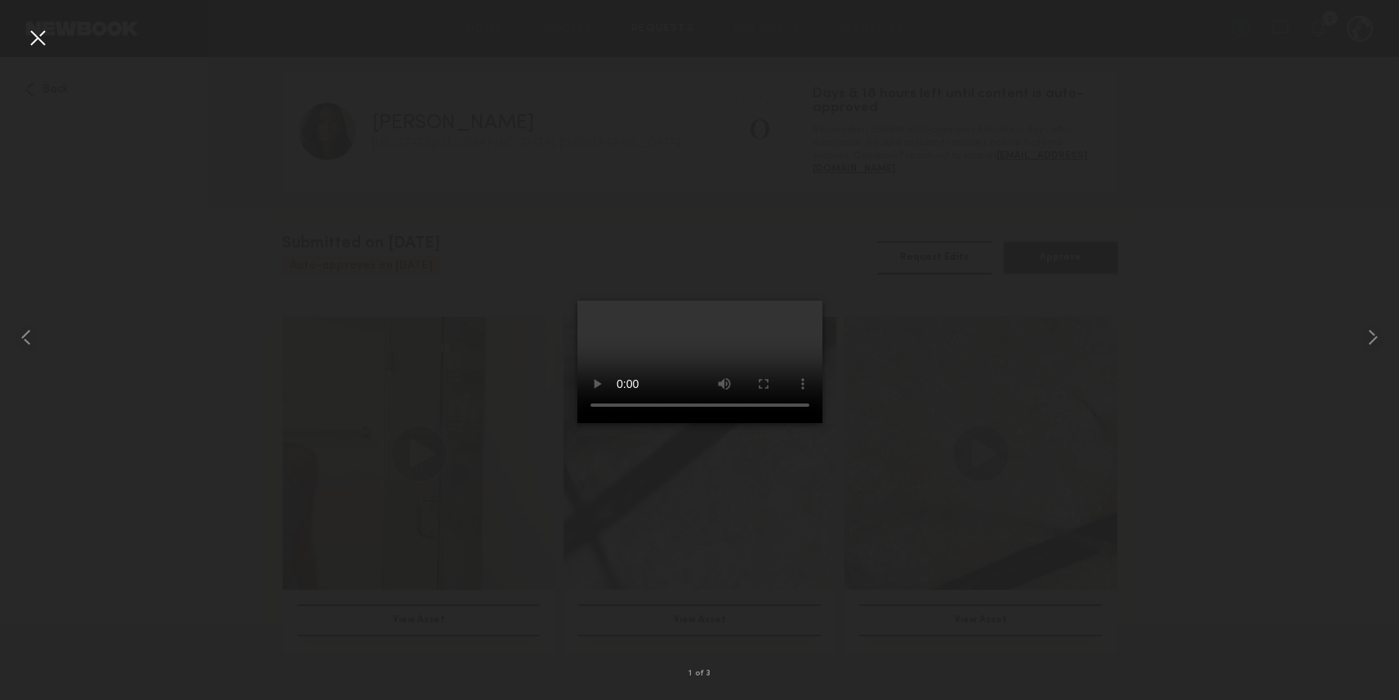
click at [41, 35] on div at bounding box center [38, 38] width 26 height 26
